Goal: Navigation & Orientation: Find specific page/section

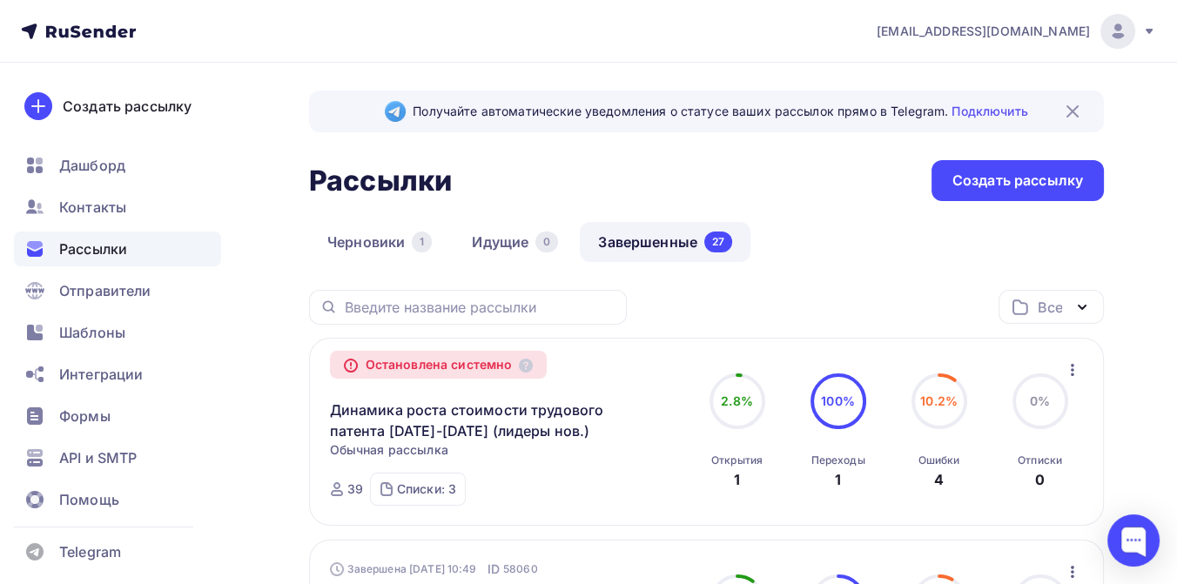
click at [1063, 301] on div "Все" at bounding box center [1050, 307] width 105 height 34
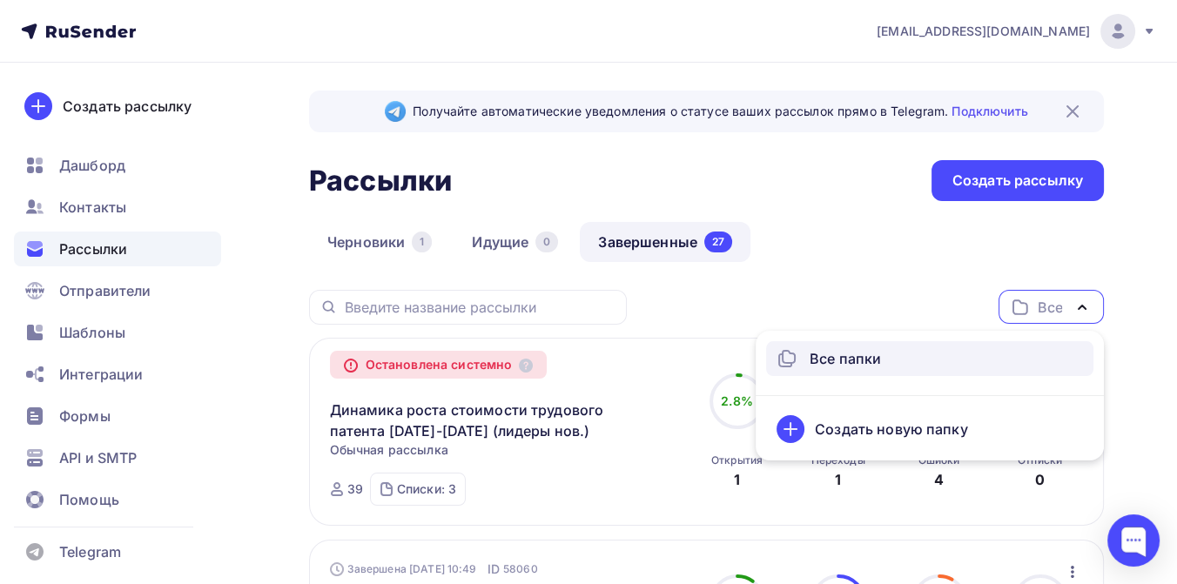
drag, startPoint x: 850, startPoint y: 271, endPoint x: 839, endPoint y: 259, distance: 16.0
click at [850, 272] on div "Черновики 1 Идущие 0 Завершенные 27" at bounding box center [706, 256] width 794 height 68
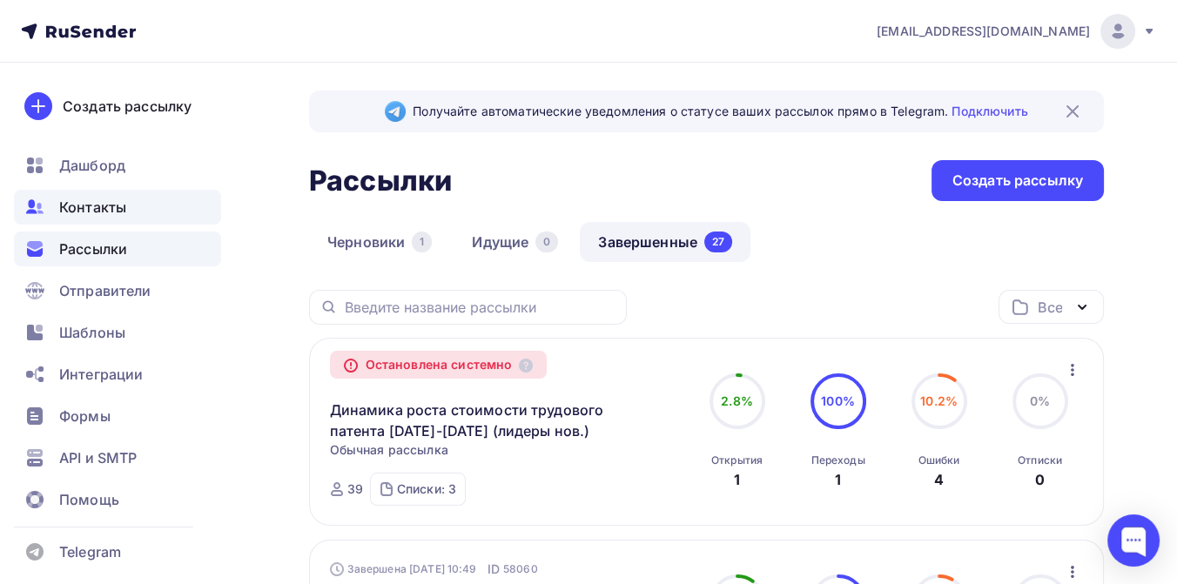
click at [124, 202] on span "Контакты" at bounding box center [92, 207] width 67 height 21
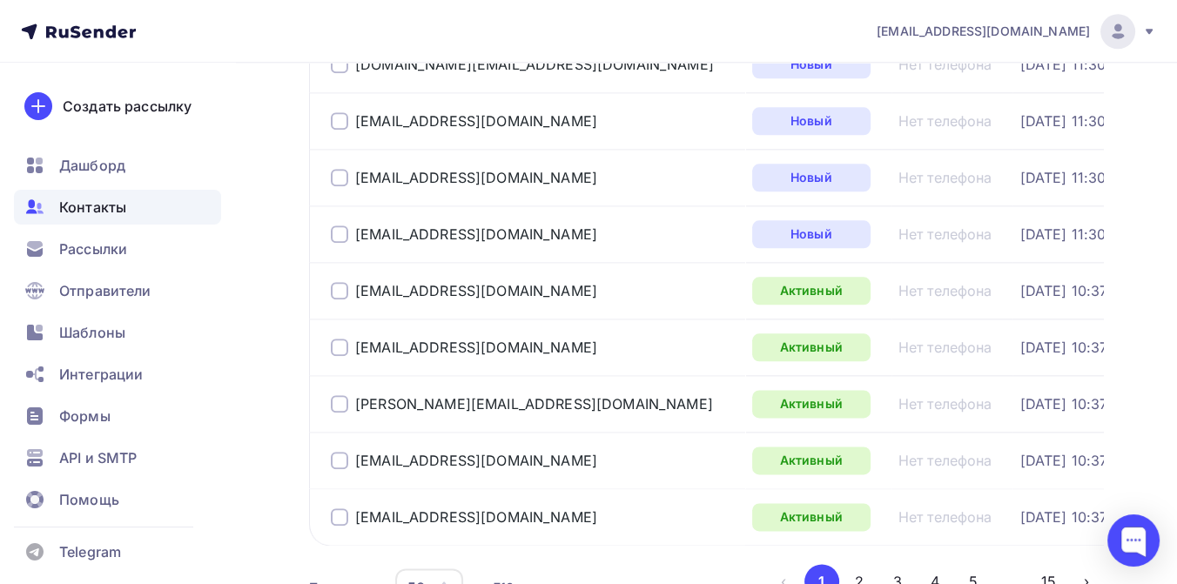
scroll to position [2752, 0]
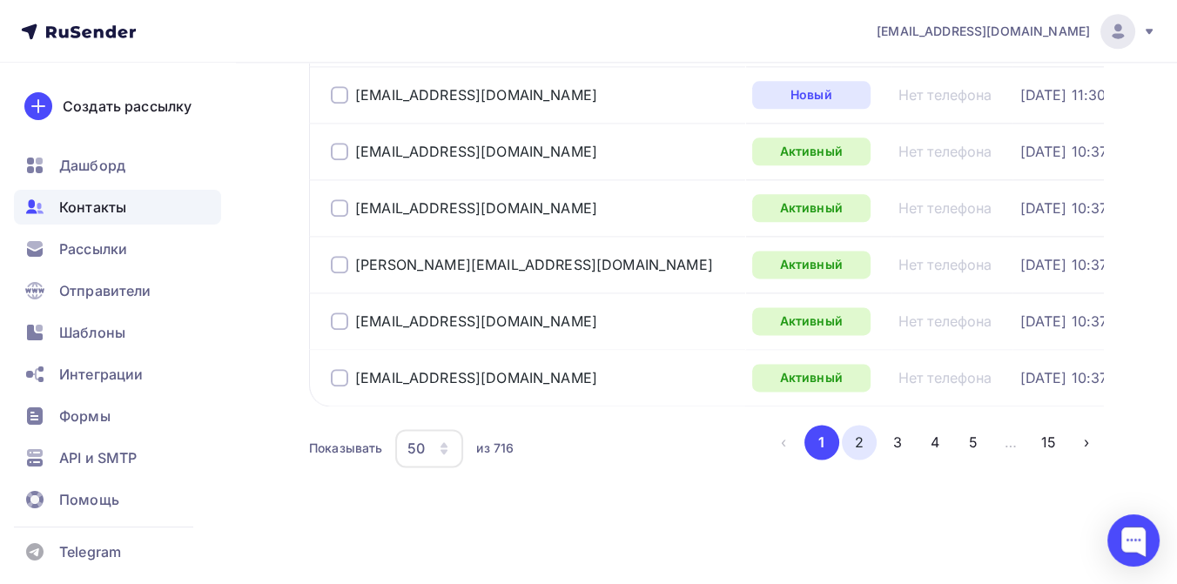
click at [865, 450] on button "2" at bounding box center [858, 442] width 35 height 35
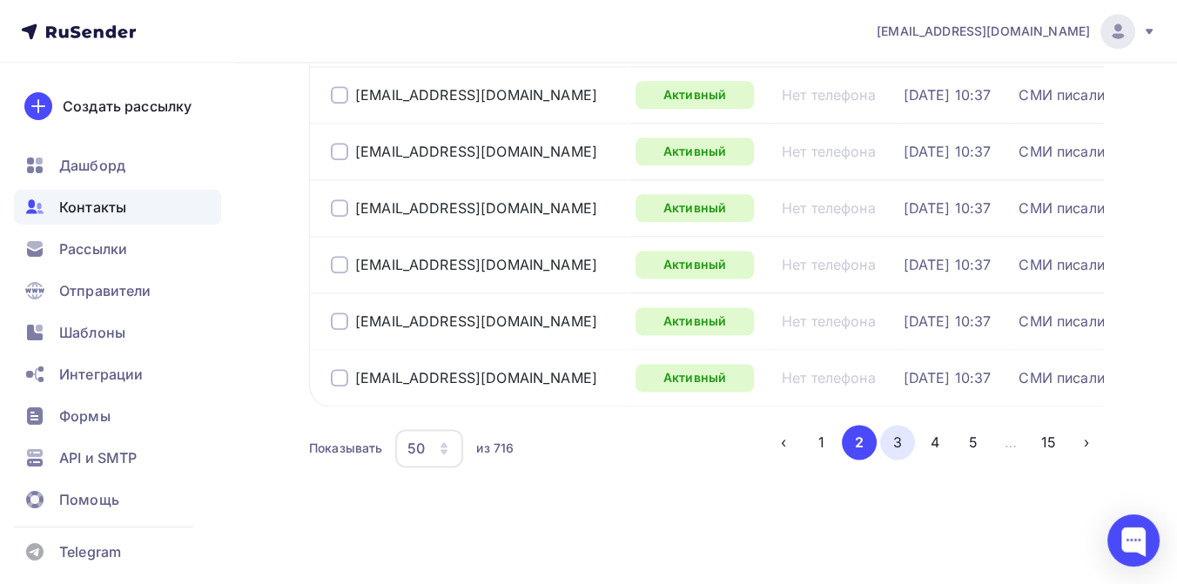
click at [895, 438] on button "3" at bounding box center [897, 442] width 35 height 35
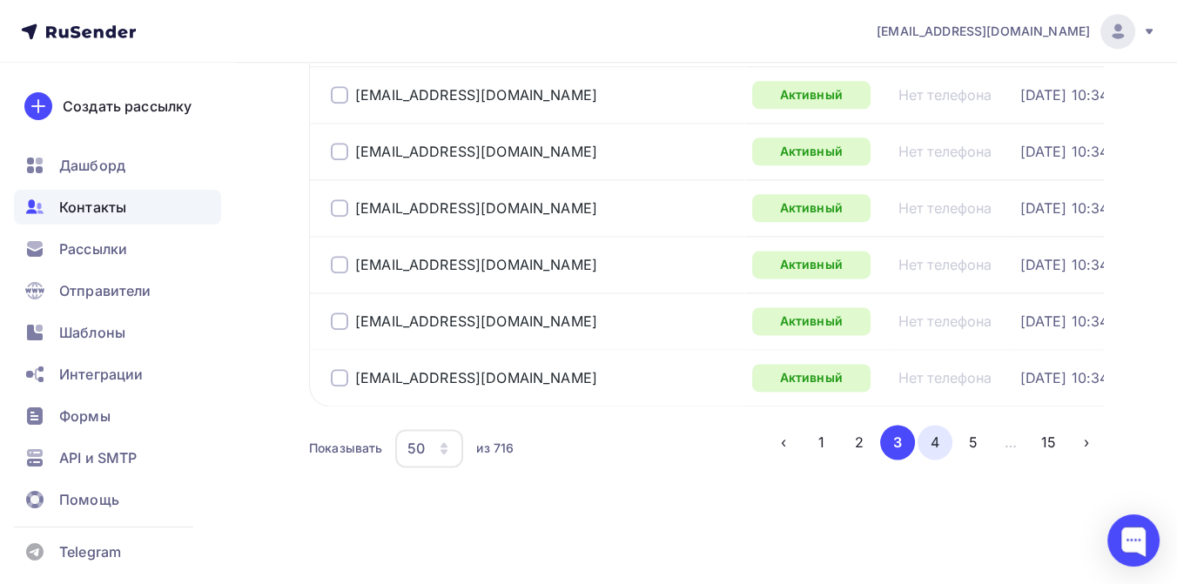
click at [926, 430] on button "4" at bounding box center [934, 442] width 35 height 35
click at [965, 438] on button "5" at bounding box center [972, 442] width 35 height 35
click at [964, 445] on button "6" at bounding box center [972, 442] width 35 height 35
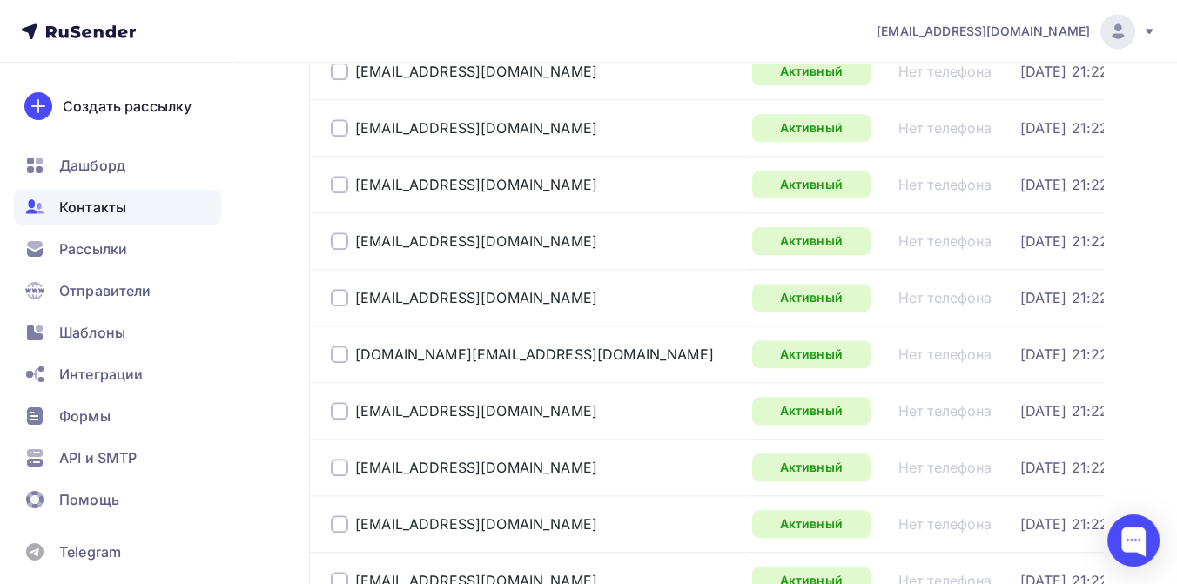
scroll to position [2071, 0]
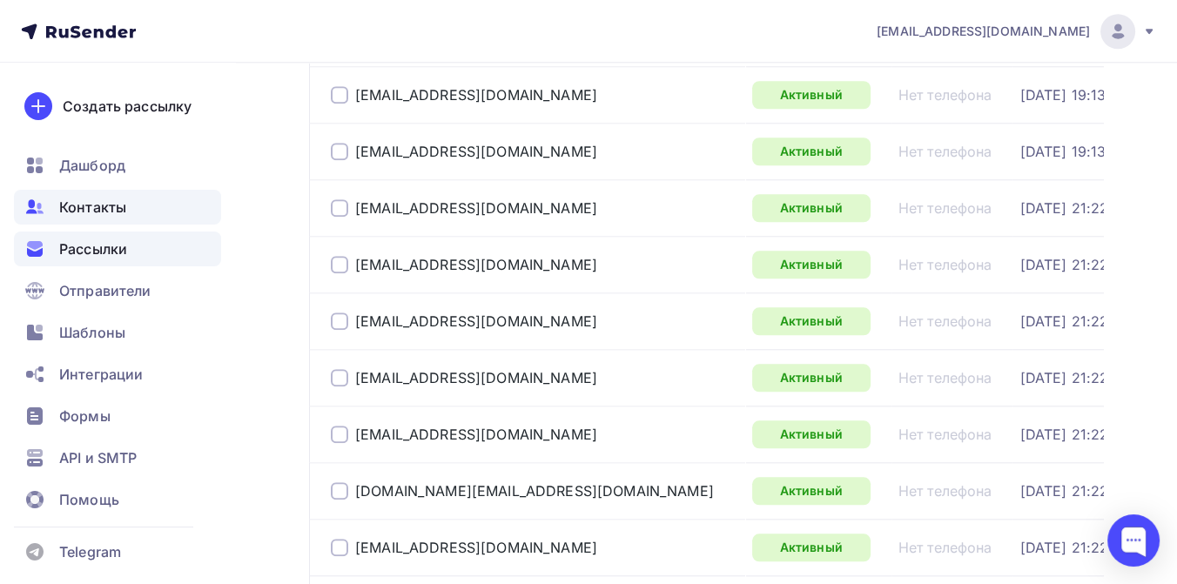
click at [109, 251] on span "Рассылки" at bounding box center [93, 248] width 68 height 21
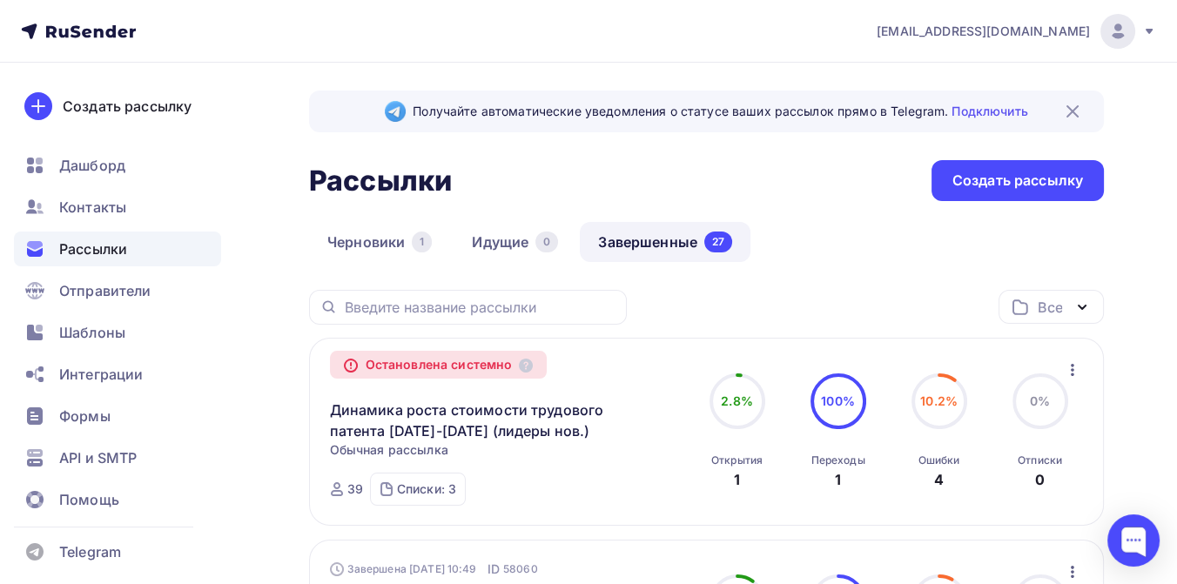
click at [123, 32] on icon at bounding box center [122, 33] width 10 height 10
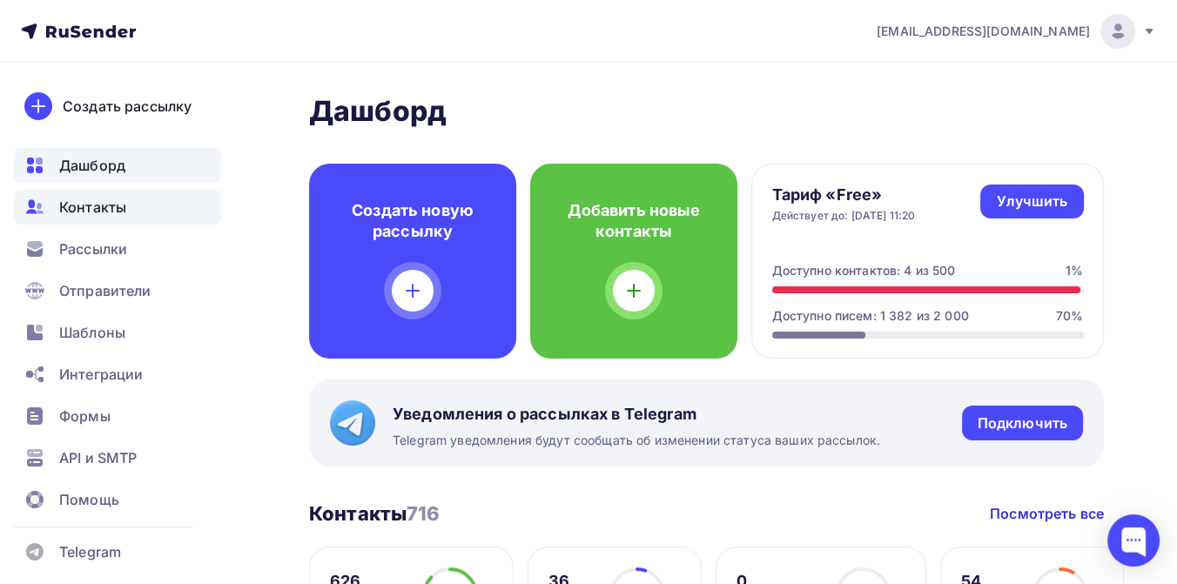
click at [110, 212] on span "Контакты" at bounding box center [92, 207] width 67 height 21
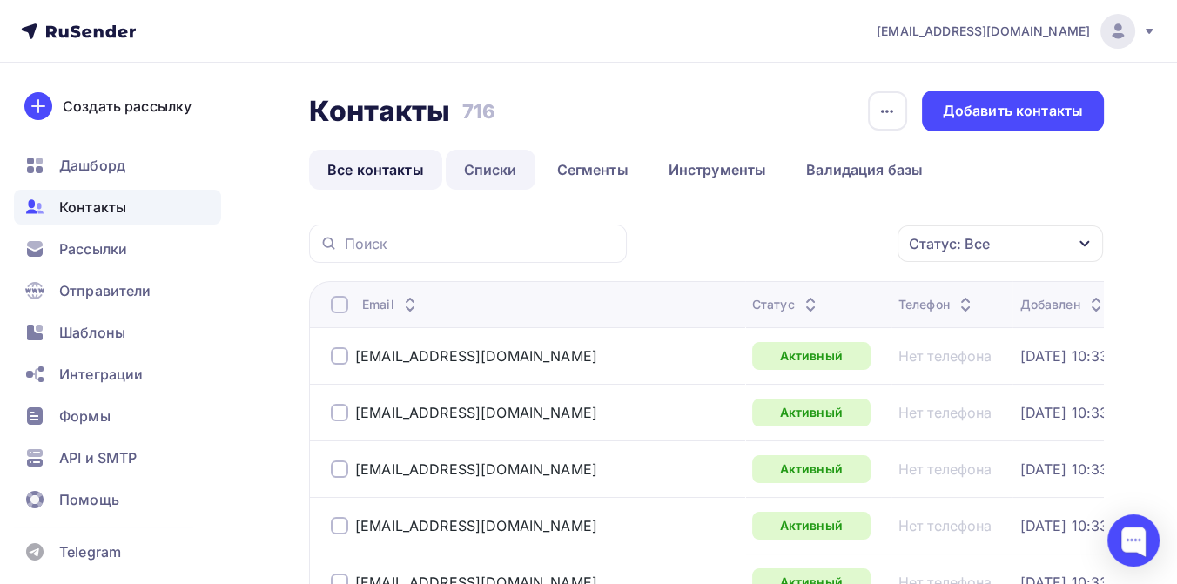
click at [488, 164] on link "Списки" at bounding box center [491, 170] width 90 height 40
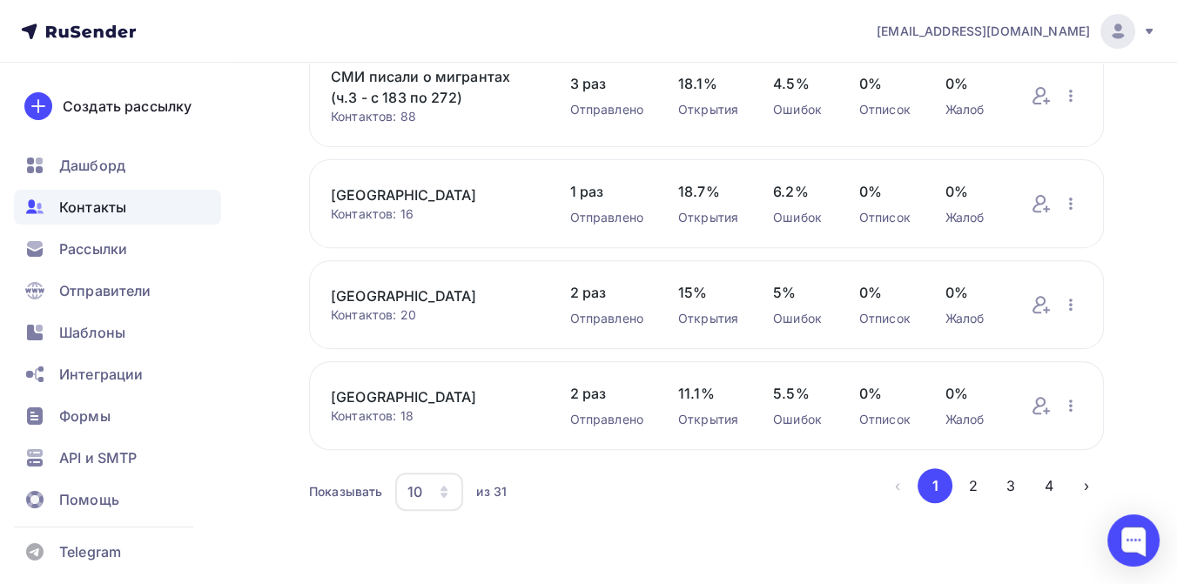
scroll to position [801, 0]
click at [968, 487] on button "2" at bounding box center [972, 484] width 35 height 35
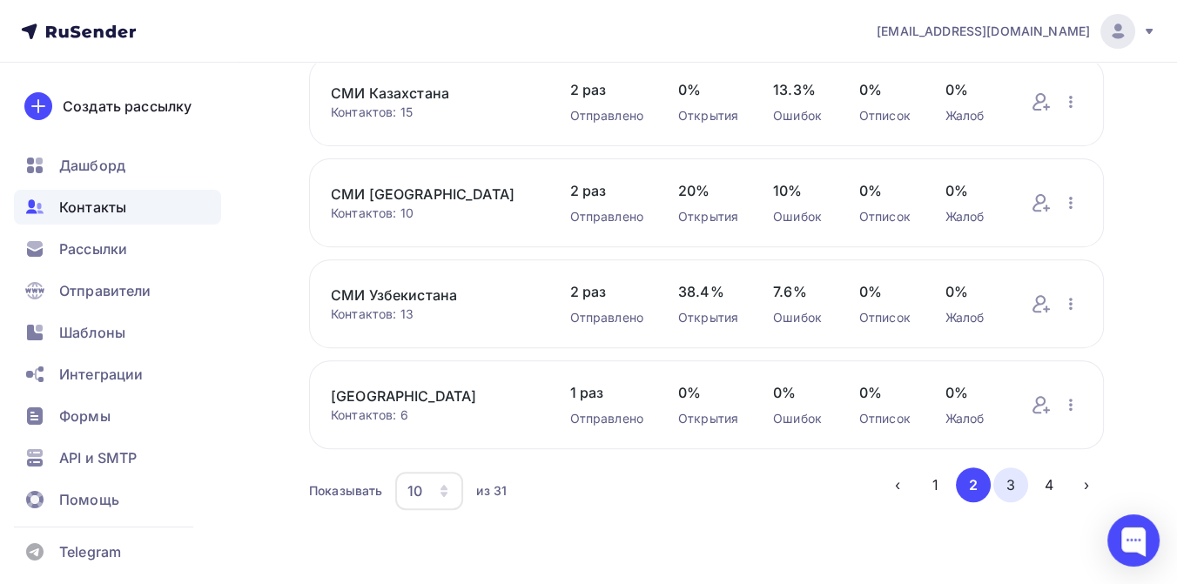
click at [1011, 488] on button "3" at bounding box center [1010, 484] width 35 height 35
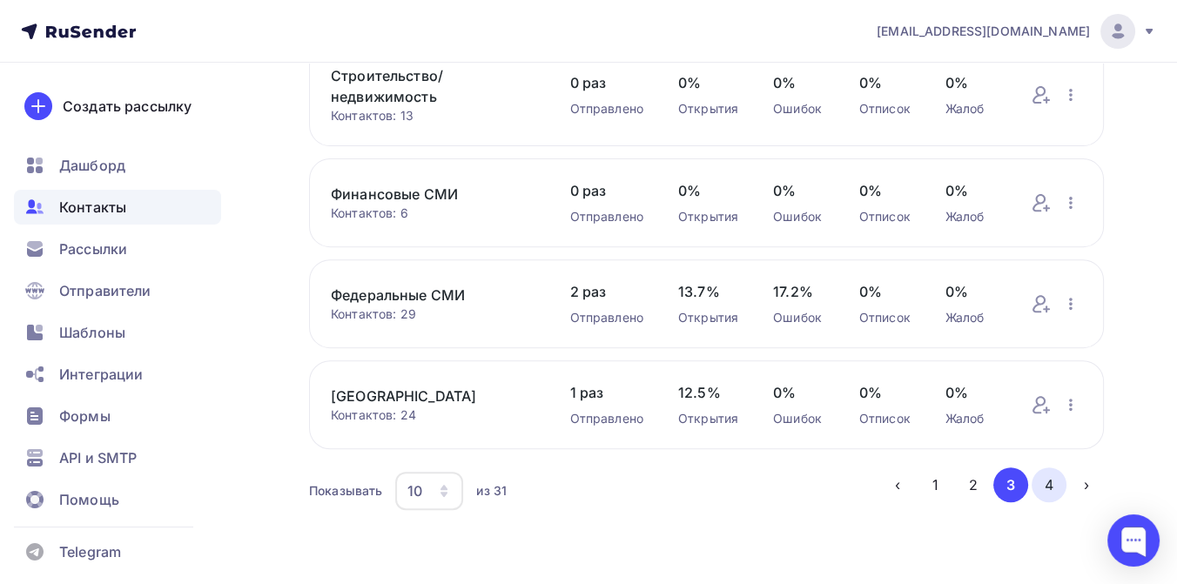
click at [1047, 479] on button "4" at bounding box center [1048, 484] width 35 height 35
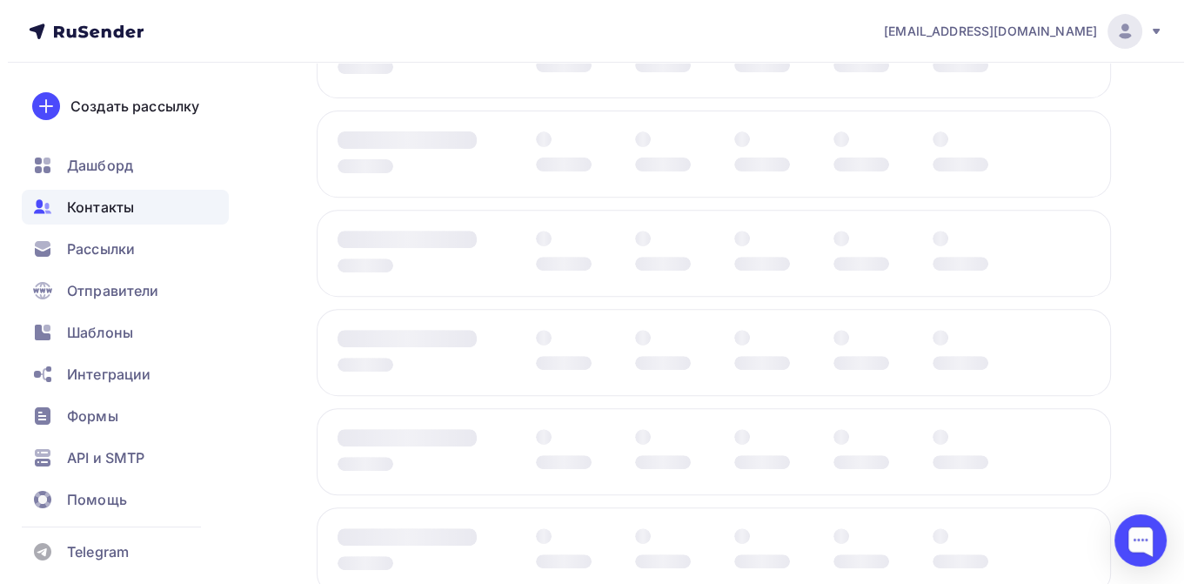
scroll to position [0, 0]
